Goal: Task Accomplishment & Management: Manage account settings

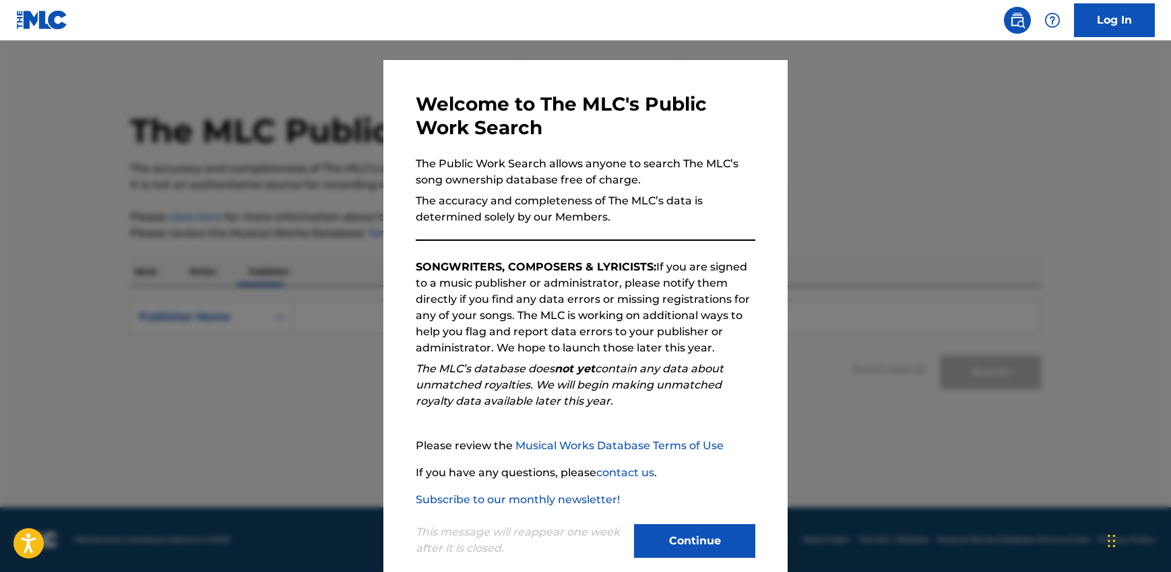
scroll to position [45, 0]
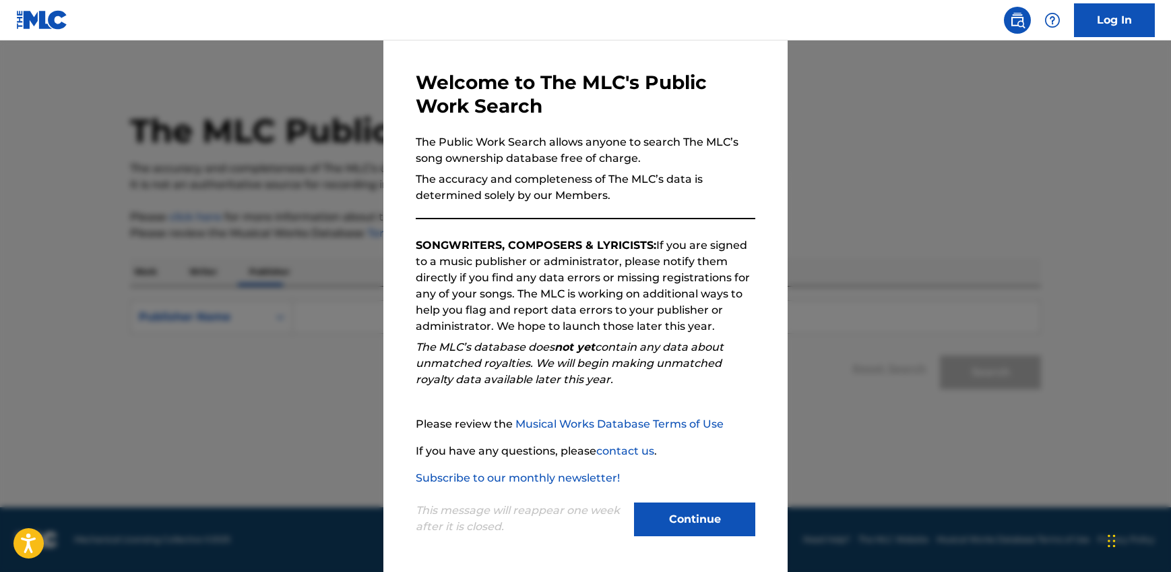
click at [702, 515] on button "Continue" at bounding box center [694, 519] width 121 height 34
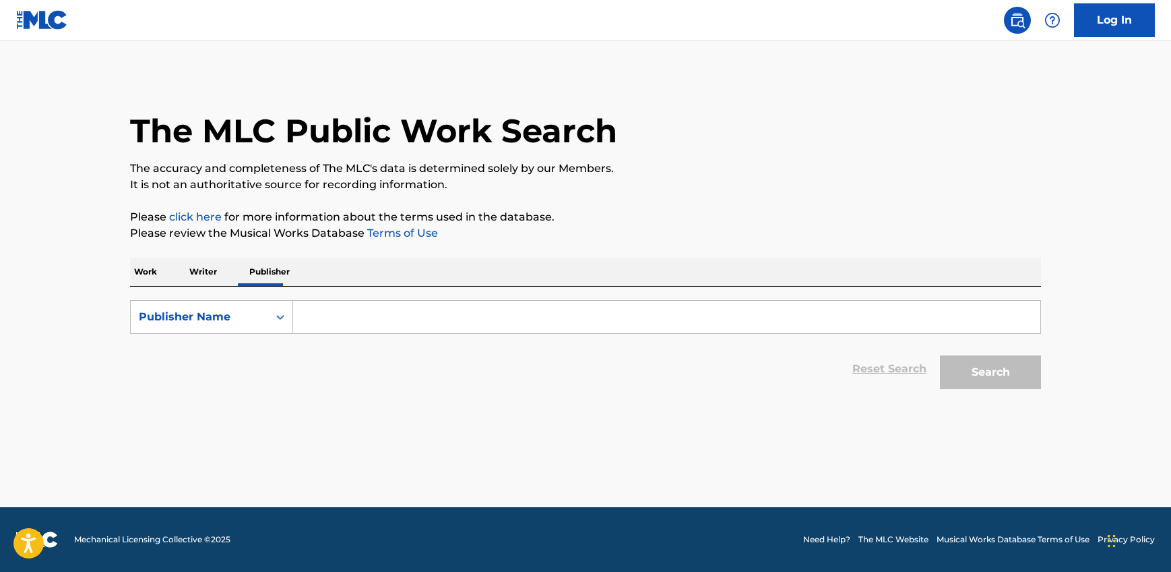
click at [1103, 20] on link "Log In" at bounding box center [1114, 20] width 81 height 34
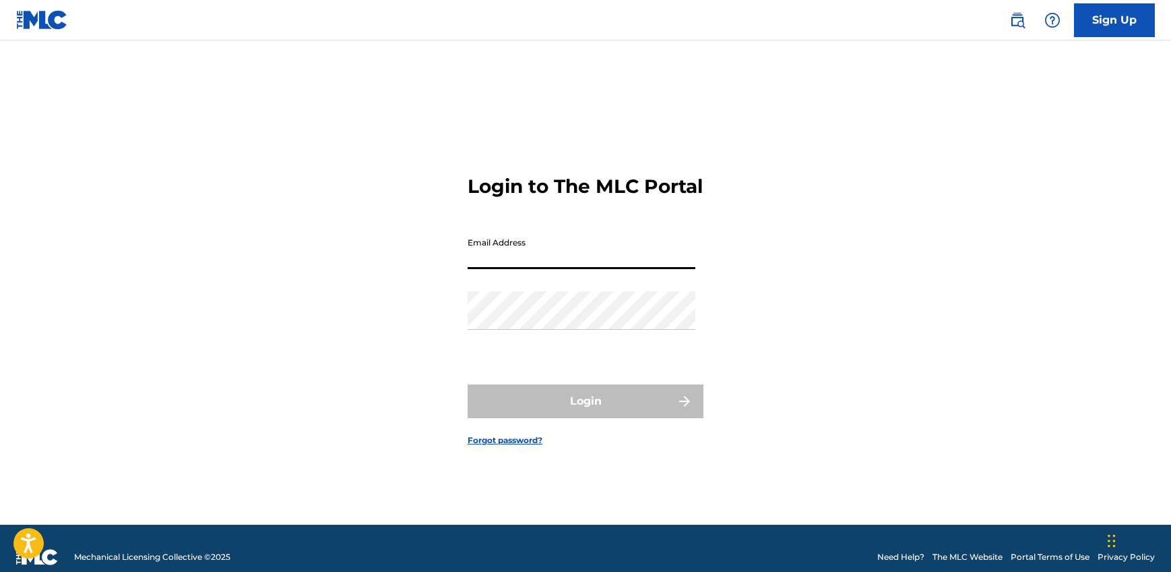
click at [528, 259] on input "Email Address" at bounding box center [582, 249] width 228 height 38
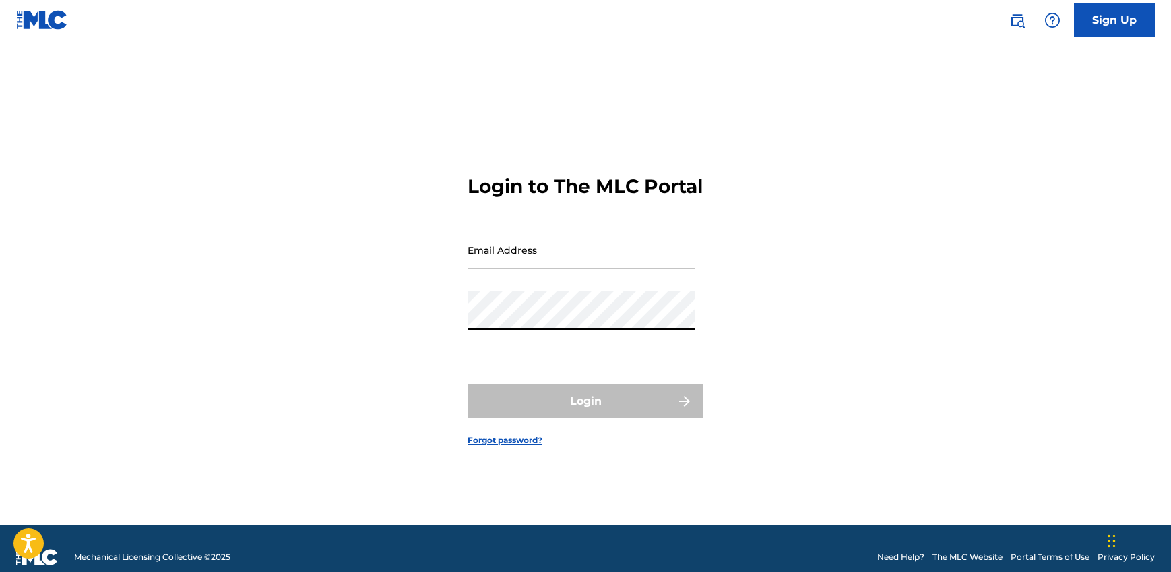
type input "[EMAIL_ADDRESS][DOMAIN_NAME]"
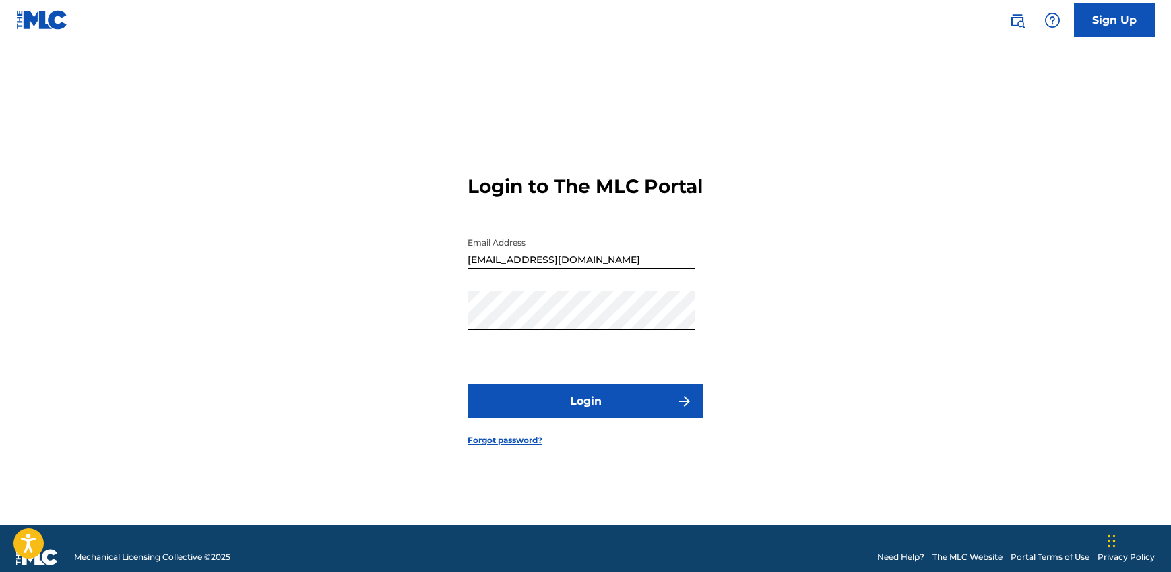
click at [569, 405] on button "Login" at bounding box center [586, 401] width 236 height 34
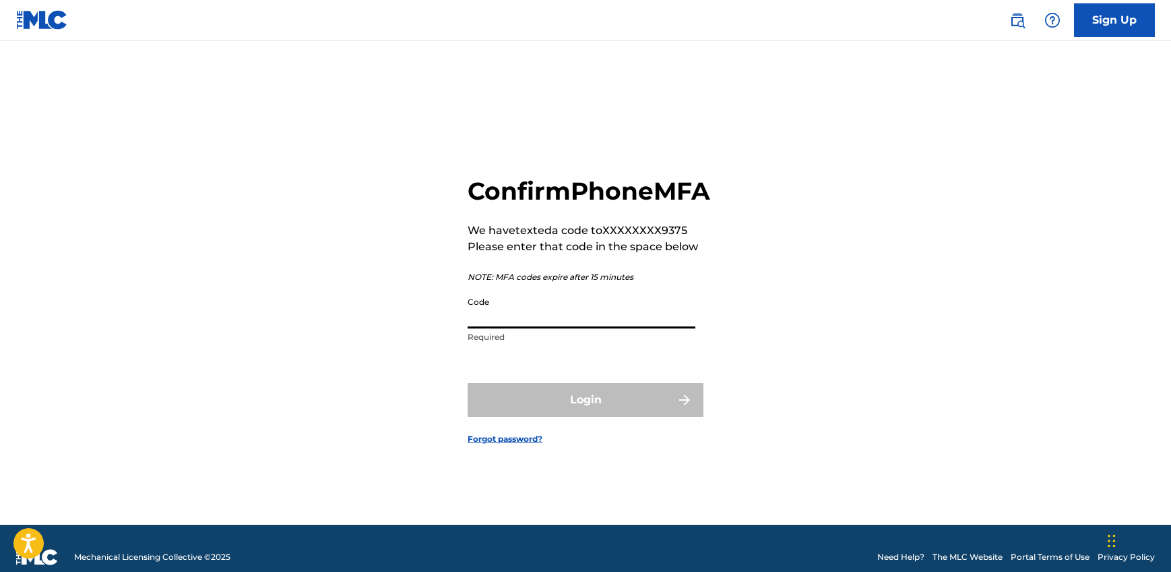
click at [557, 328] on input "Code" at bounding box center [582, 309] width 228 height 38
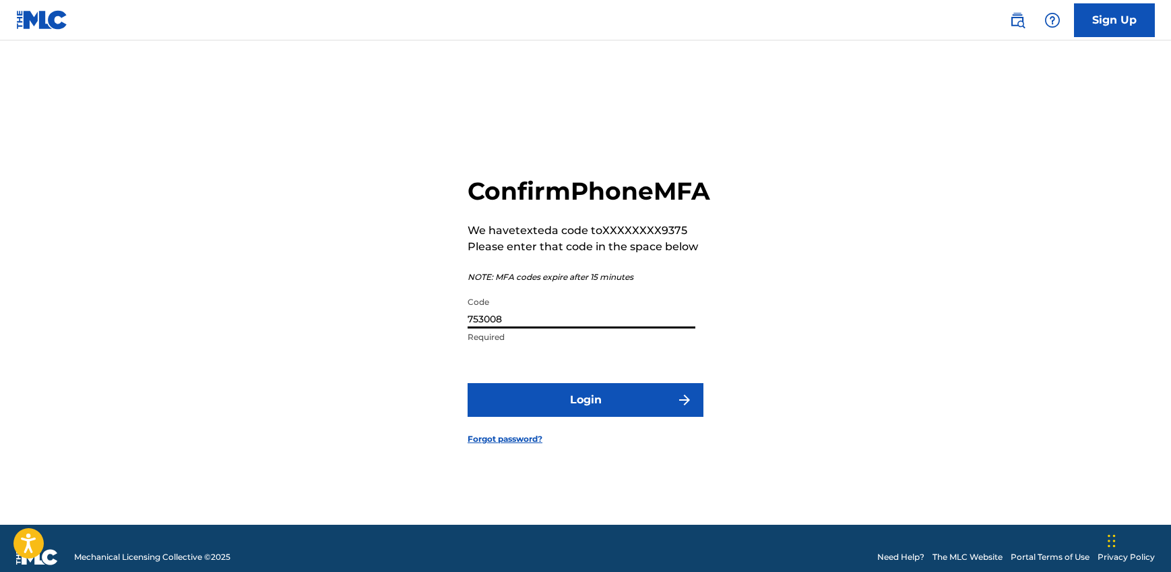
type input "753008"
click at [592, 405] on button "Login" at bounding box center [586, 400] width 236 height 34
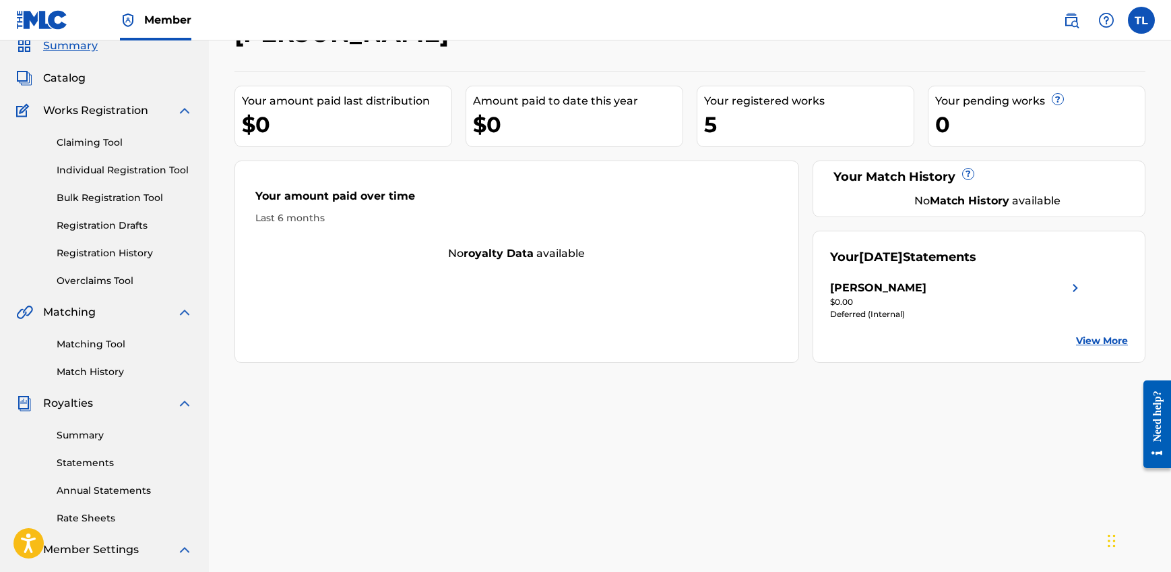
scroll to position [135, 0]
